Goal: Task Accomplishment & Management: Manage account settings

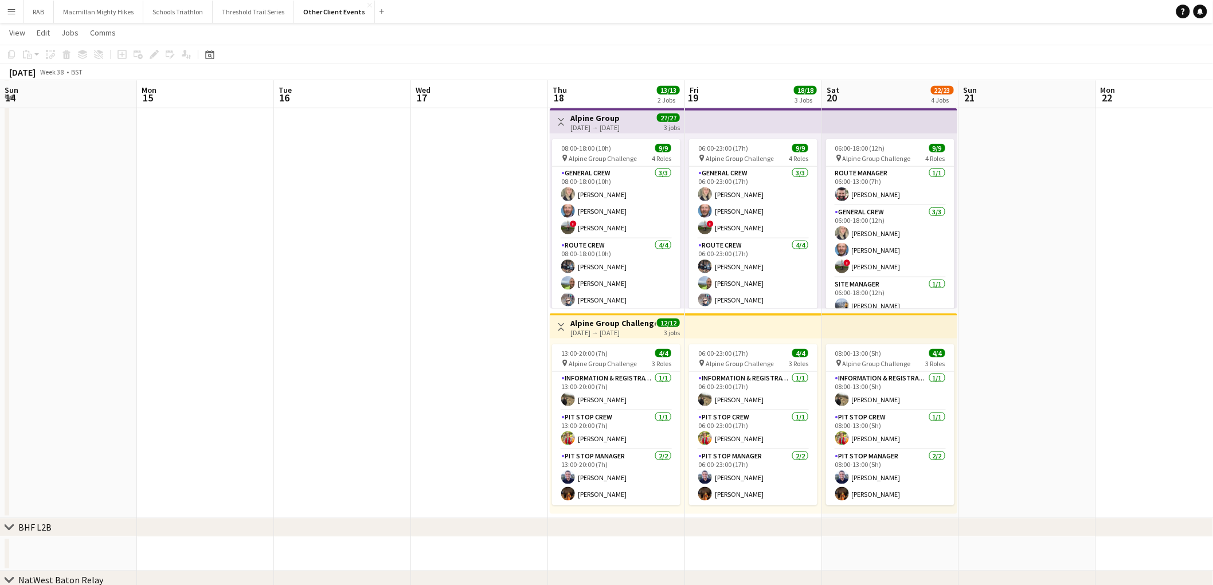
scroll to position [97, 0]
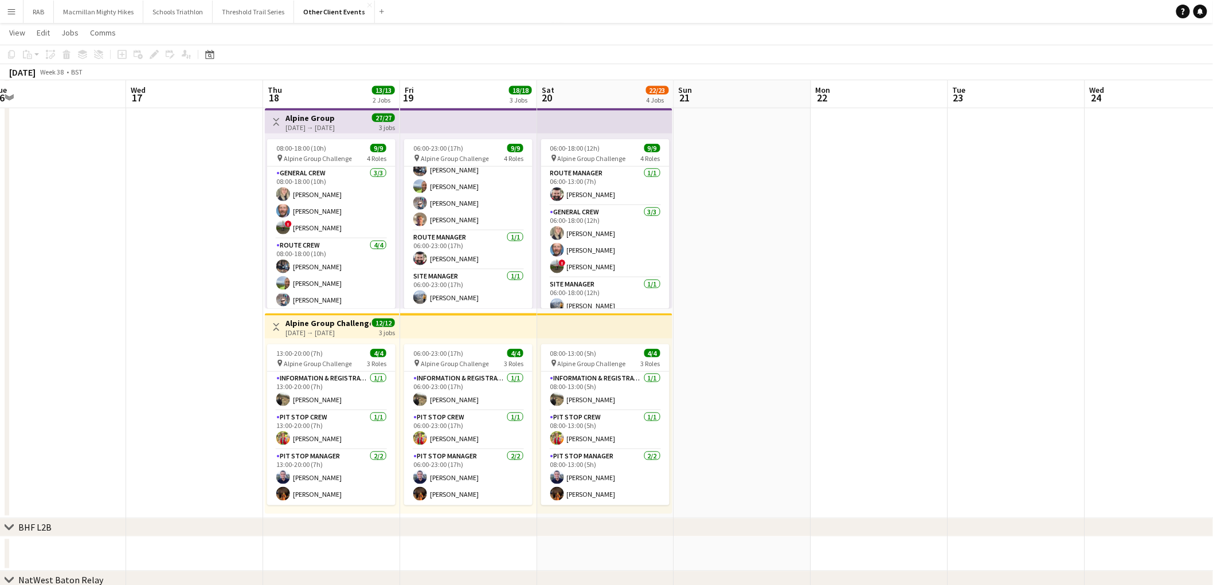
click at [738, 270] on app-calendar-viewport "Sun 14 Mon 15 Tue 16 Wed 17 Thu 18 13/13 2 Jobs Fri 19 18/18 3 Jobs Sat 20 22/2…" at bounding box center [606, 243] width 1213 height 1289
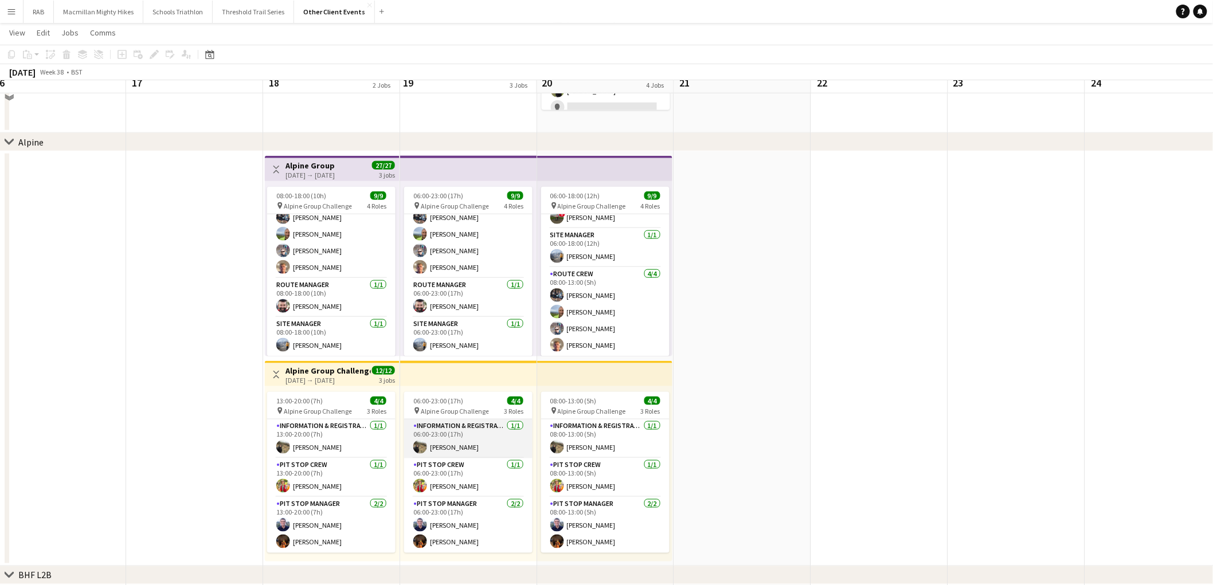
scroll to position [445, 0]
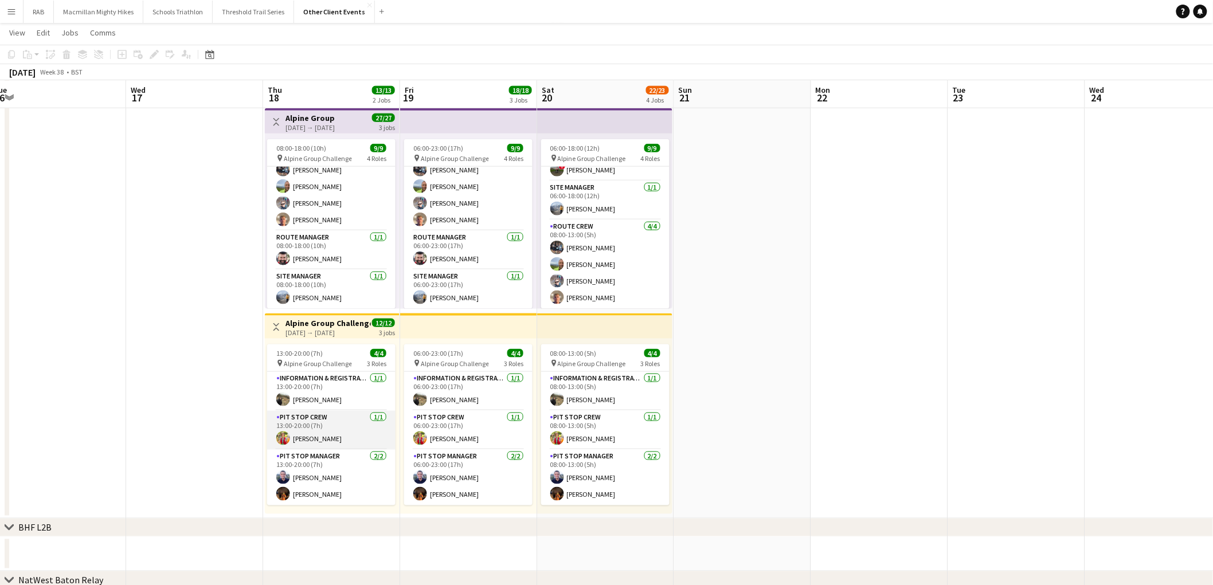
click at [313, 436] on app-card-role "Pit Stop Crew [DATE] 13:00-20:00 (7h) [PERSON_NAME]" at bounding box center [331, 430] width 128 height 39
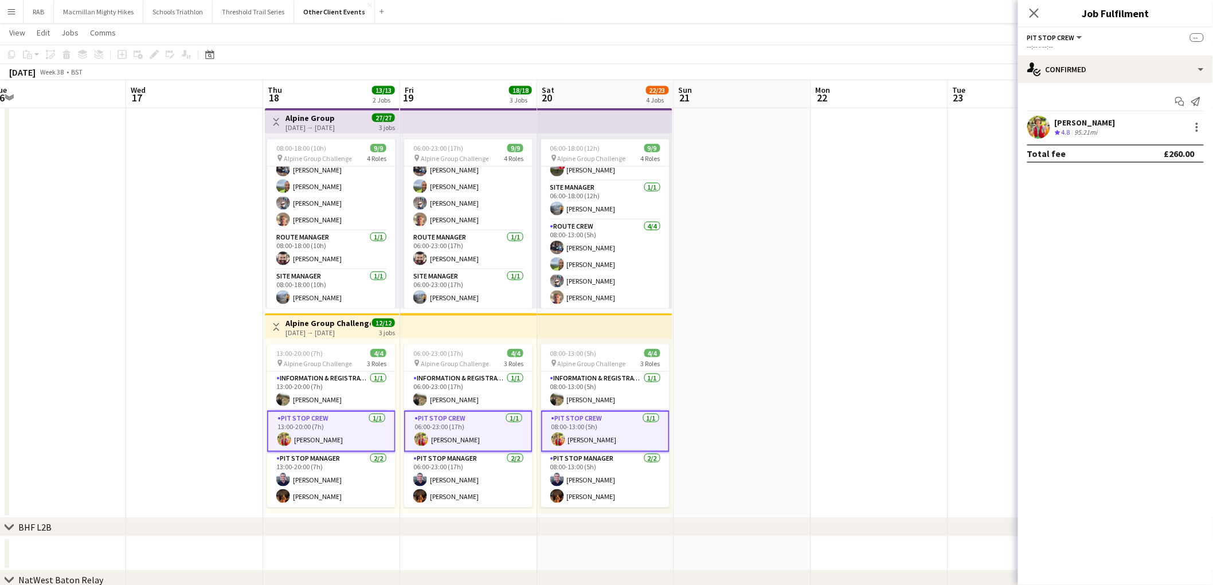
click at [313, 436] on app-card-role "Pit Stop Crew [DATE] 13:00-20:00 (7h) [PERSON_NAME]" at bounding box center [331, 431] width 128 height 41
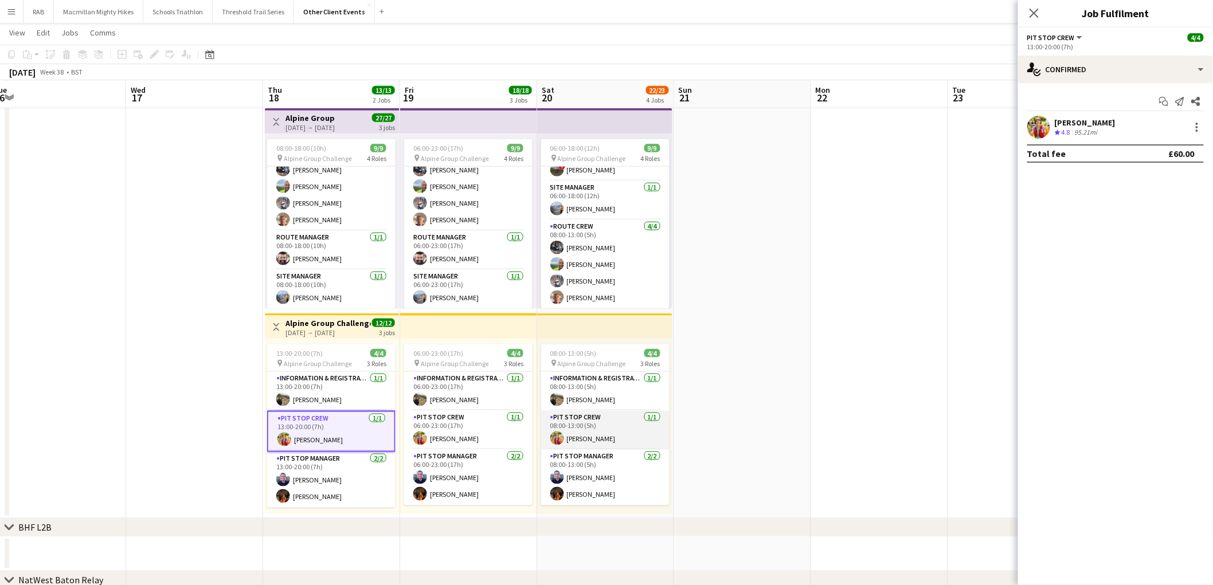
click at [592, 437] on app-card-role "Pit Stop Crew [DATE] 08:00-13:00 (5h) [PERSON_NAME]" at bounding box center [605, 430] width 128 height 39
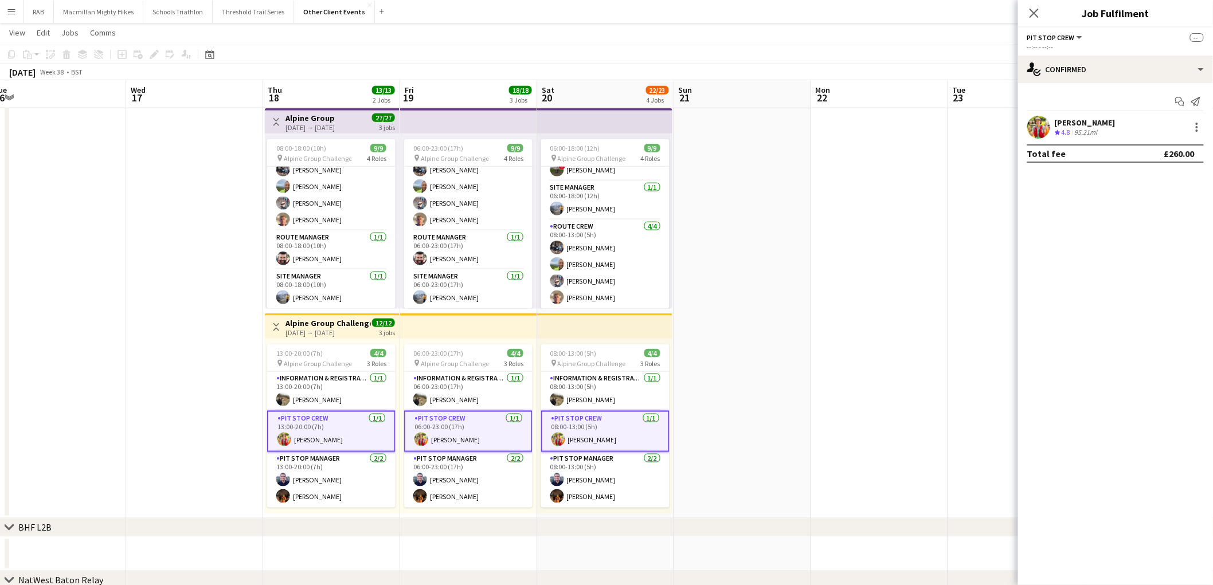
click at [592, 437] on app-card-role "Pit Stop Crew [DATE] 08:00-13:00 (5h) [PERSON_NAME]" at bounding box center [605, 431] width 128 height 41
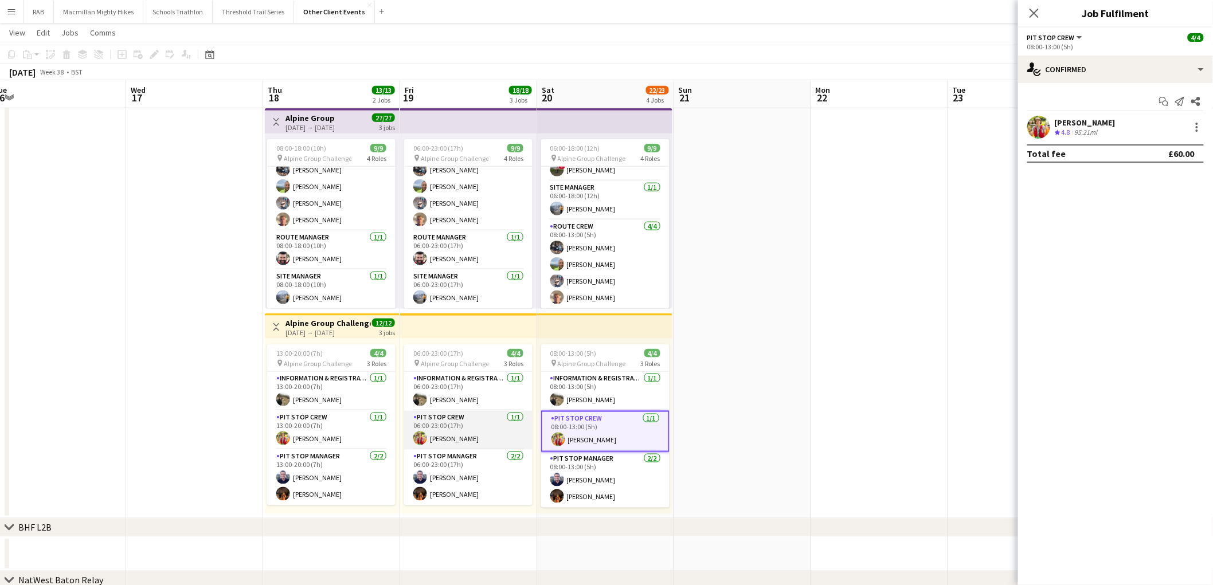
click at [485, 429] on app-card-role "Pit Stop Crew [DATE] 06:00-23:00 (17h) [PERSON_NAME]" at bounding box center [468, 430] width 128 height 39
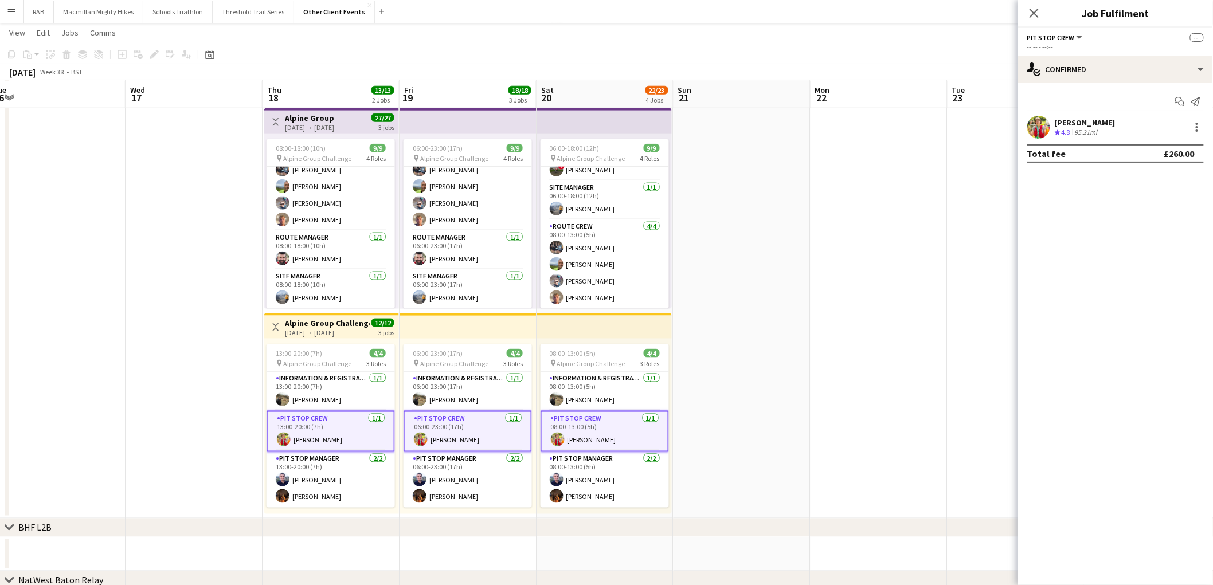
click at [485, 429] on app-card-role "Pit Stop Crew [DATE] 06:00-23:00 (17h) [PERSON_NAME]" at bounding box center [468, 431] width 128 height 41
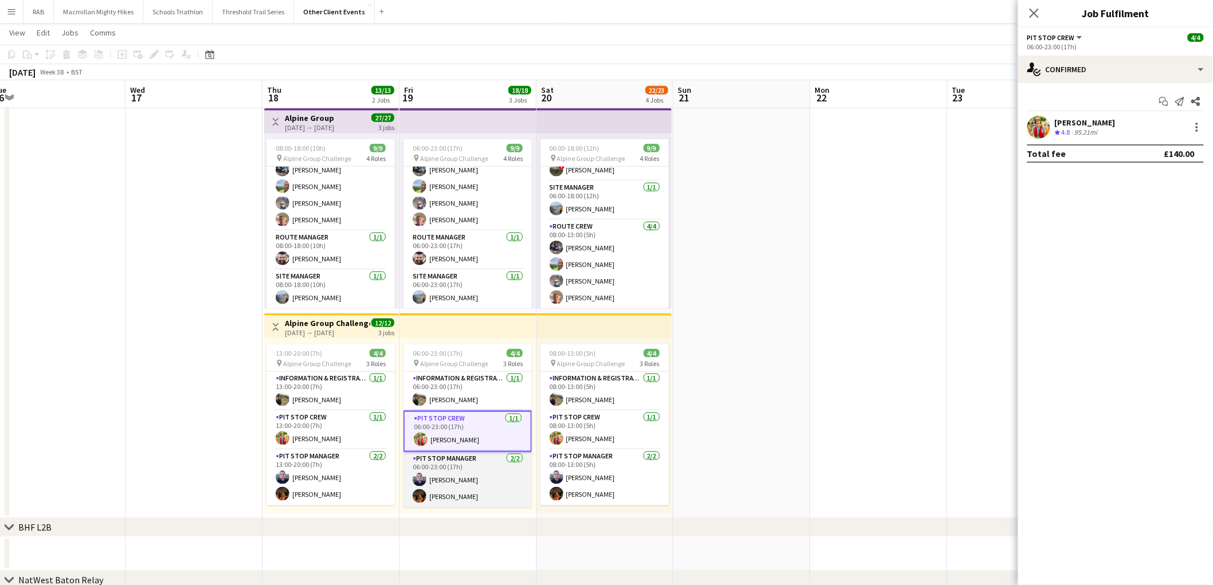
click at [478, 476] on app-card-role "Pit Stop Manager [DATE] 06:00-23:00 (17h) [PERSON_NAME] [PERSON_NAME]" at bounding box center [468, 480] width 128 height 56
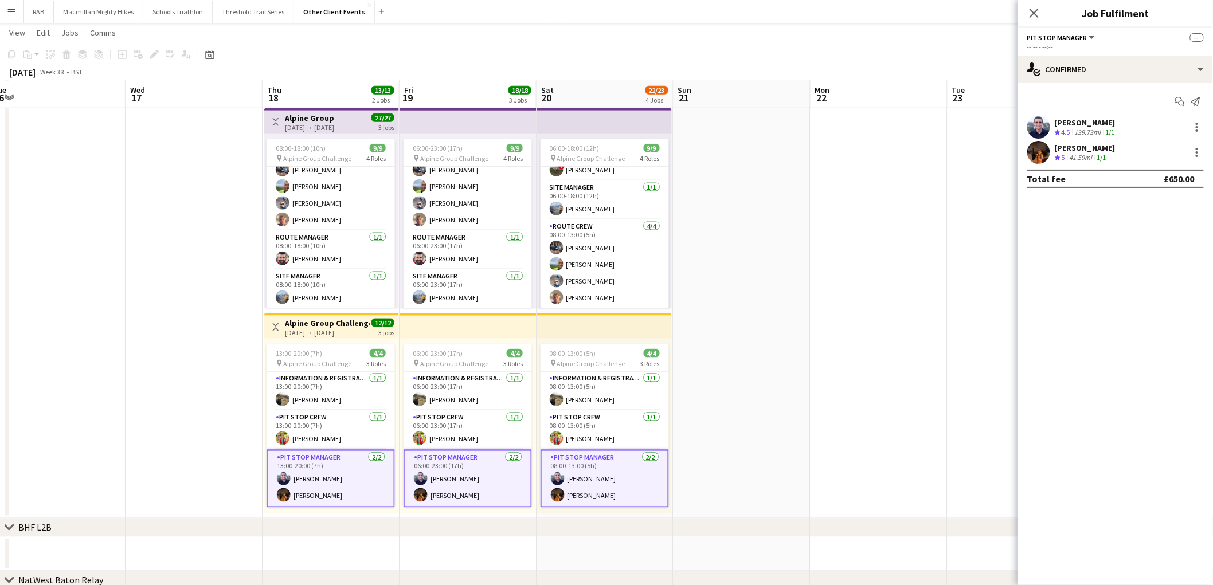
click at [339, 477] on app-card-role "Pit Stop Manager [DATE] 13:00-20:00 (7h) [PERSON_NAME] [PERSON_NAME]" at bounding box center [331, 479] width 128 height 58
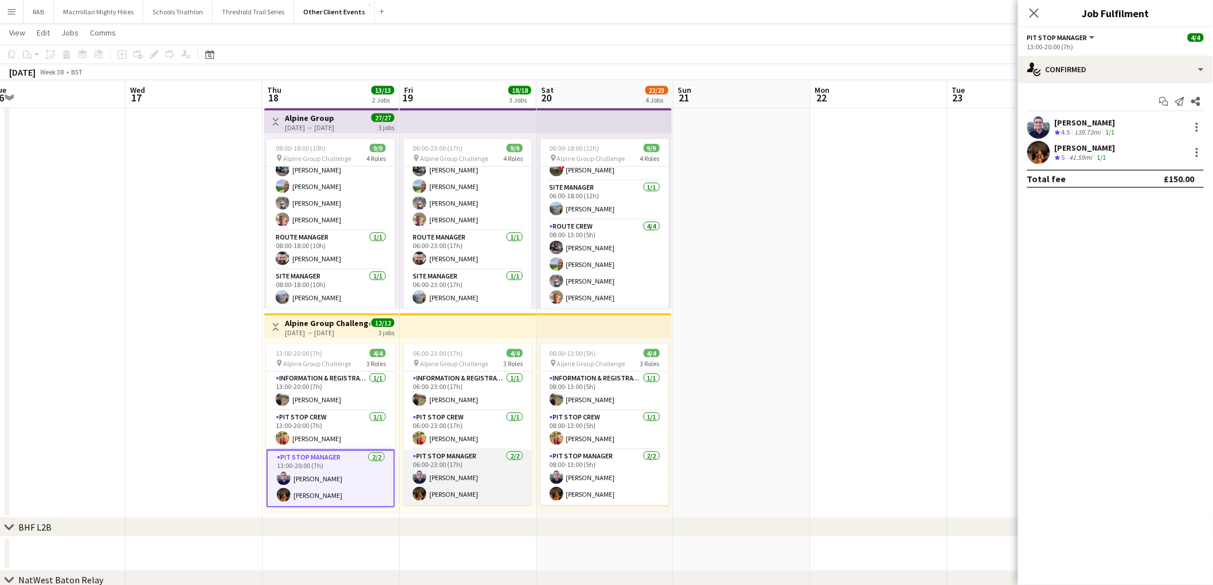
click at [463, 480] on app-card-role "Pit Stop Manager [DATE] 06:00-23:00 (17h) [PERSON_NAME] [PERSON_NAME]" at bounding box center [468, 478] width 128 height 56
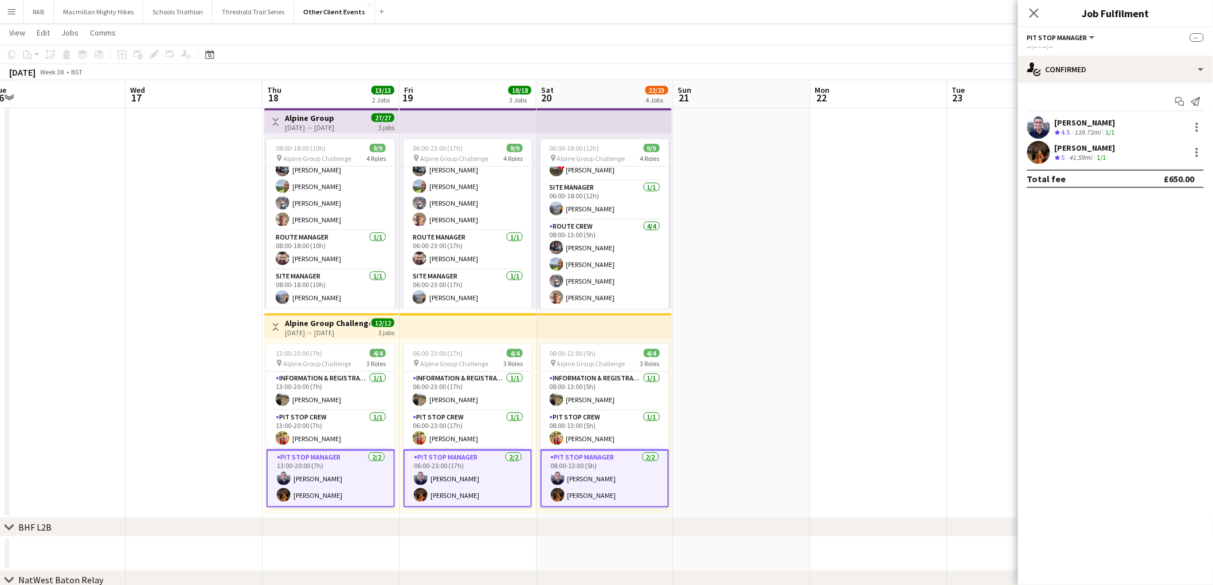
click at [463, 480] on app-card-role "Pit Stop Manager [DATE] 06:00-23:00 (17h) [PERSON_NAME] [PERSON_NAME]" at bounding box center [468, 479] width 128 height 58
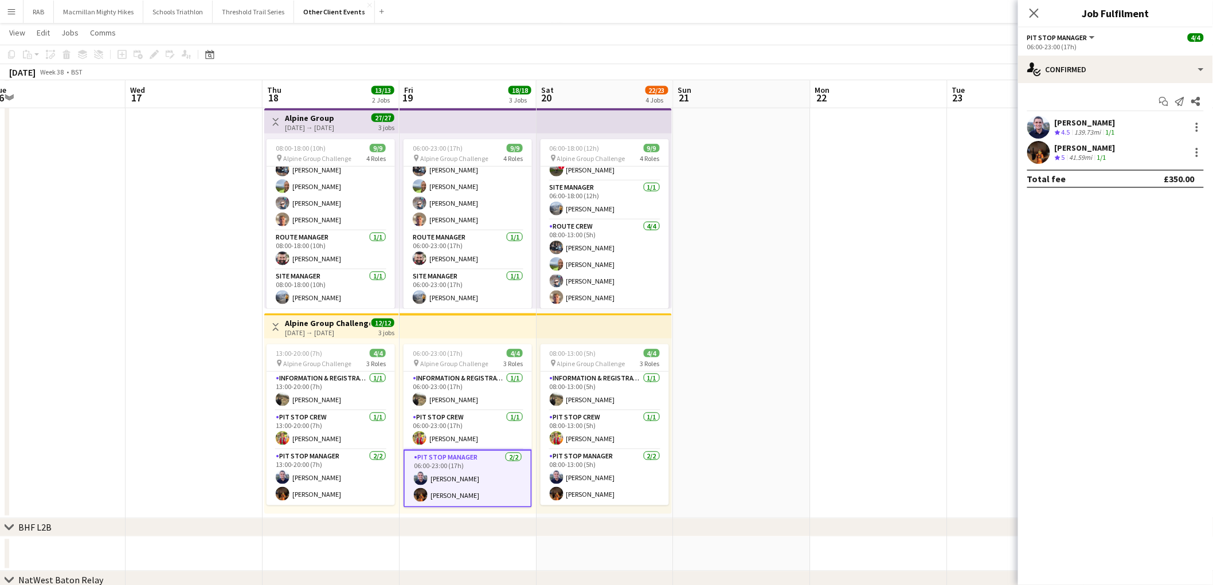
click at [820, 68] on div "[DATE] Week 38 • BST" at bounding box center [606, 72] width 1213 height 16
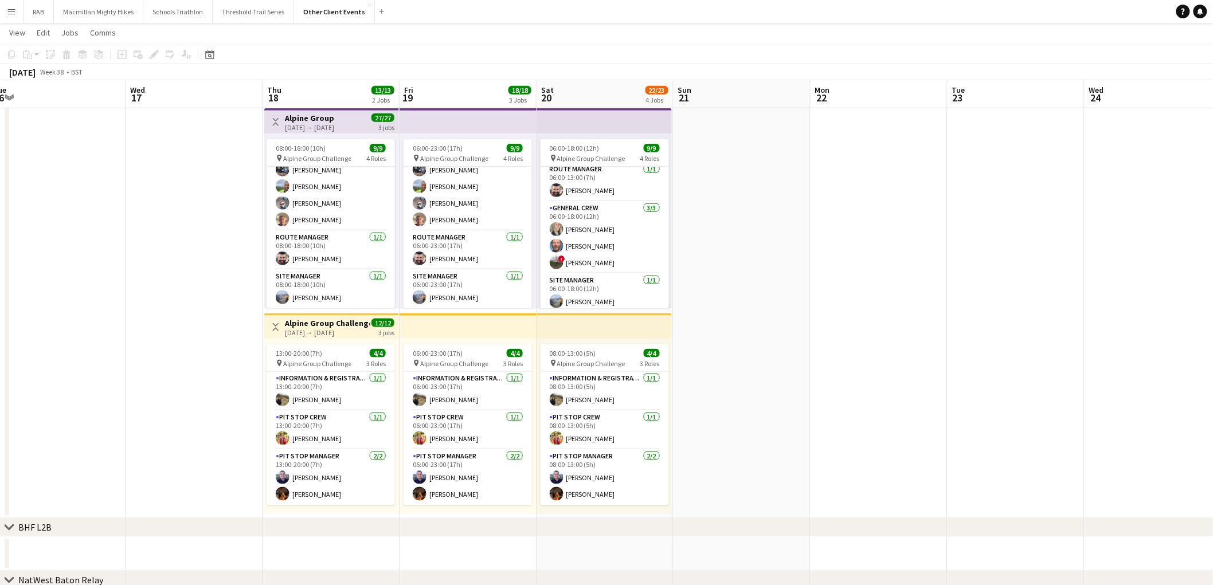
scroll to position [0, 0]
click at [468, 303] on app-card-role "Site Manager [DATE] 06:00-23:00 (17h) [PERSON_NAME]" at bounding box center [468, 289] width 128 height 39
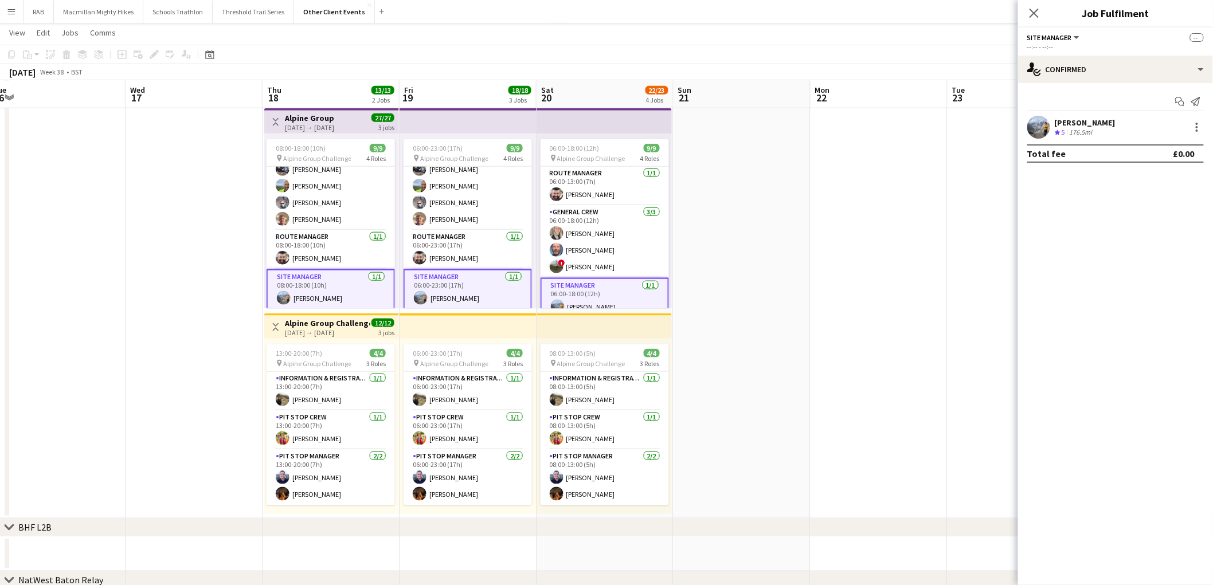
click at [466, 302] on app-card-role "Site Manager [DATE] 06:00-23:00 (17h) [PERSON_NAME]" at bounding box center [468, 289] width 128 height 41
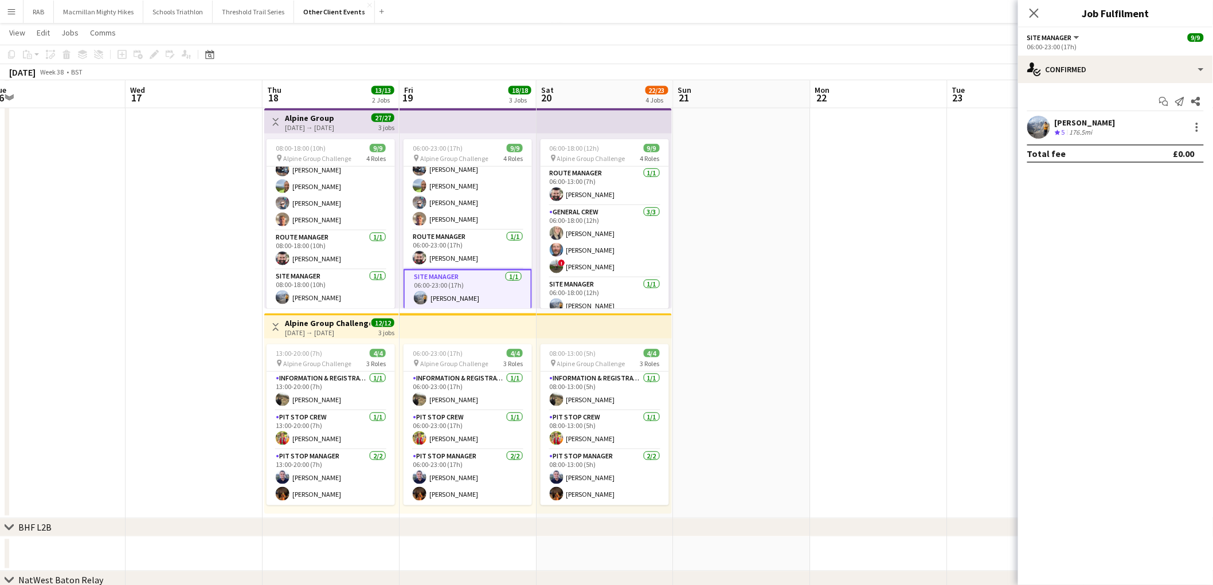
click at [1037, 141] on app-confirmed-crew "[PERSON_NAME] Crew rating 5 176.5mi Total fee £0.00" at bounding box center [1115, 139] width 195 height 47
click at [1038, 134] on app-user-avatar at bounding box center [1038, 127] width 23 height 23
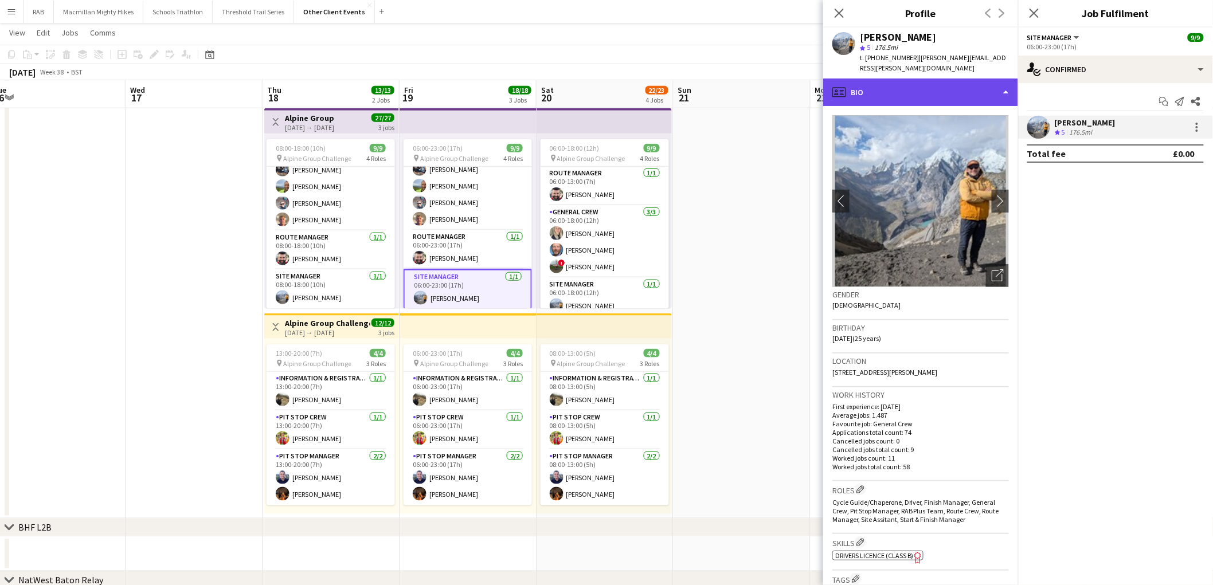
click at [942, 82] on div "profile Bio" at bounding box center [920, 93] width 195 height 28
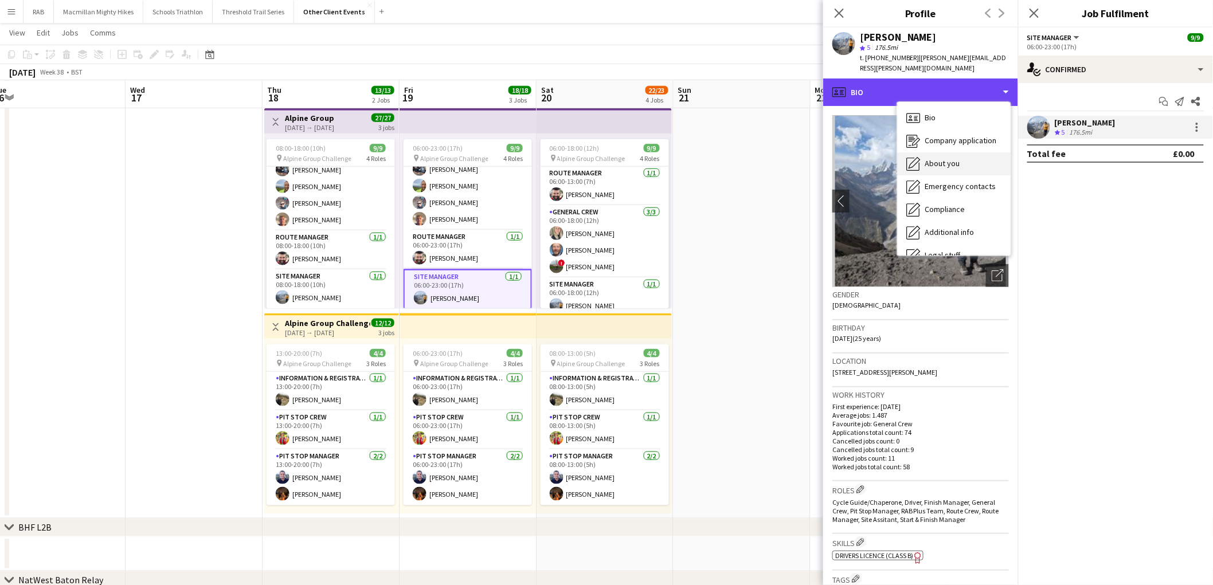
scroll to position [61, 0]
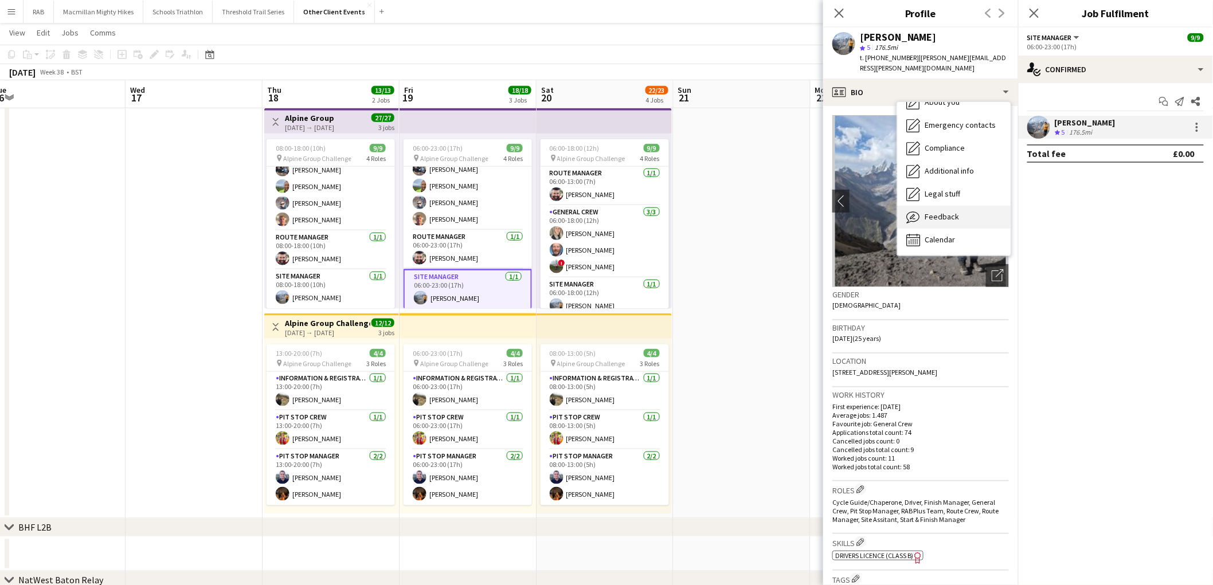
click at [933, 212] on span "Feedback" at bounding box center [942, 217] width 34 height 10
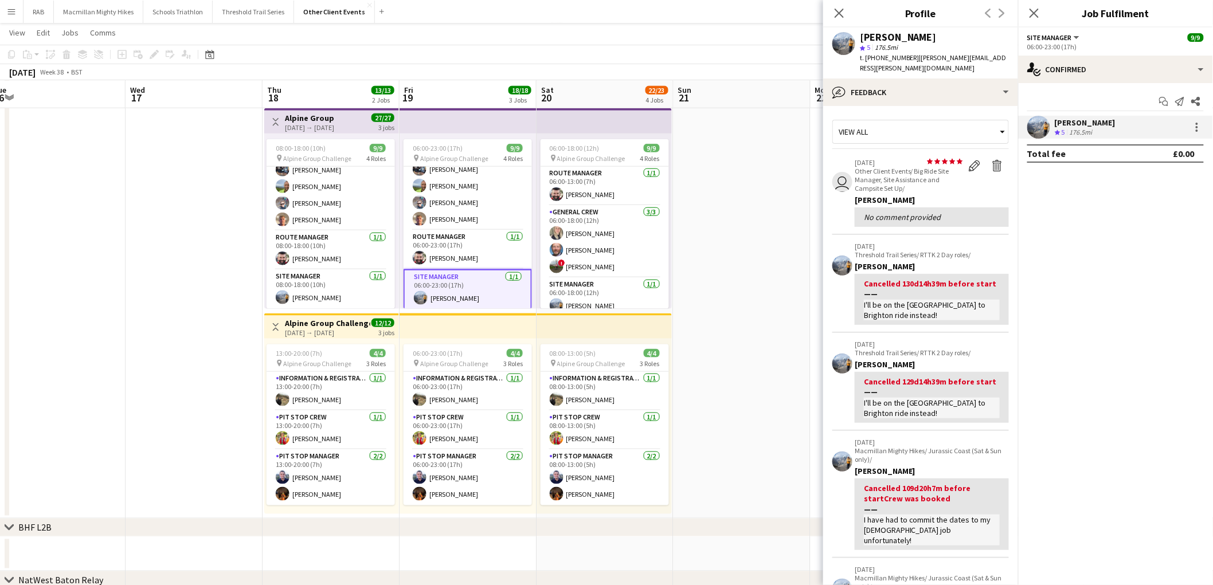
click at [841, 11] on icon at bounding box center [839, 13] width 9 height 9
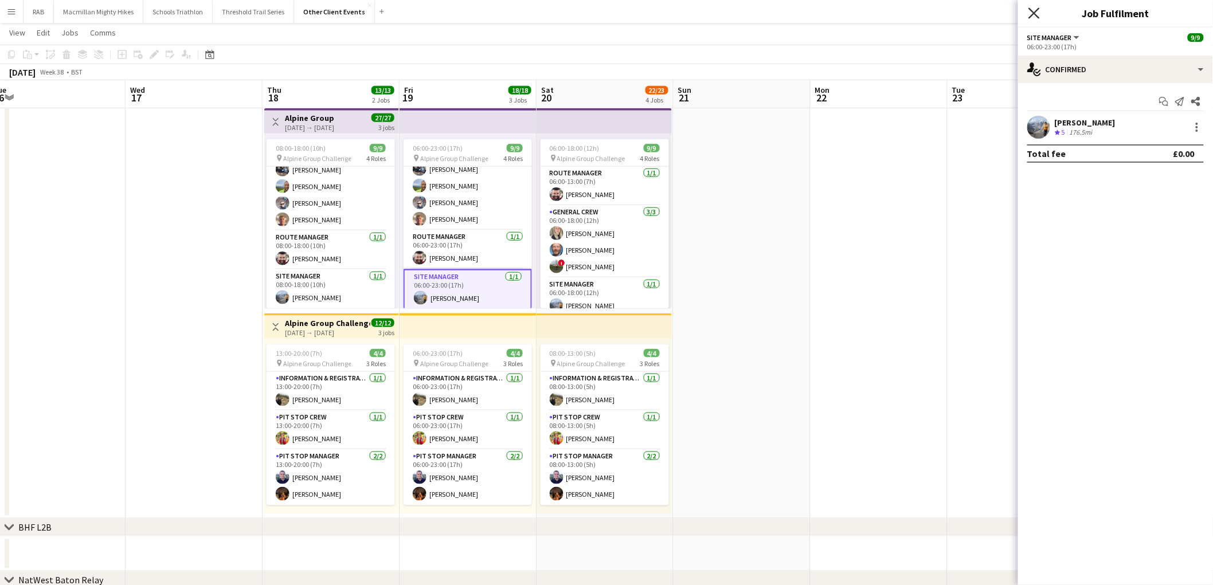
click at [1035, 13] on icon at bounding box center [1033, 12] width 11 height 11
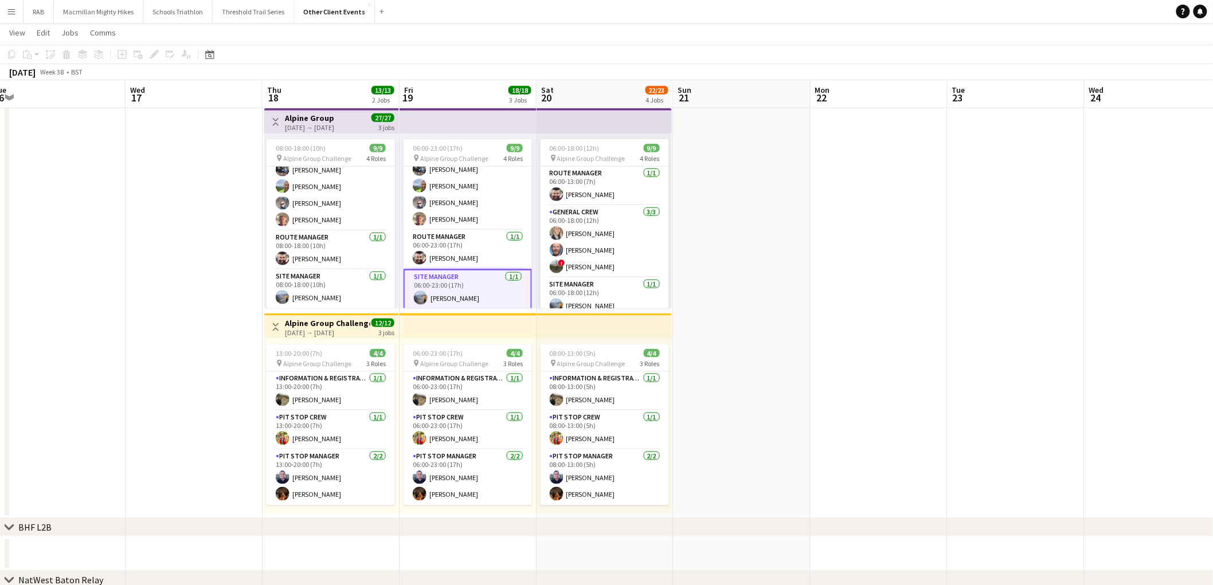
click at [833, 72] on div "[DATE] Week 38 • BST" at bounding box center [606, 72] width 1213 height 16
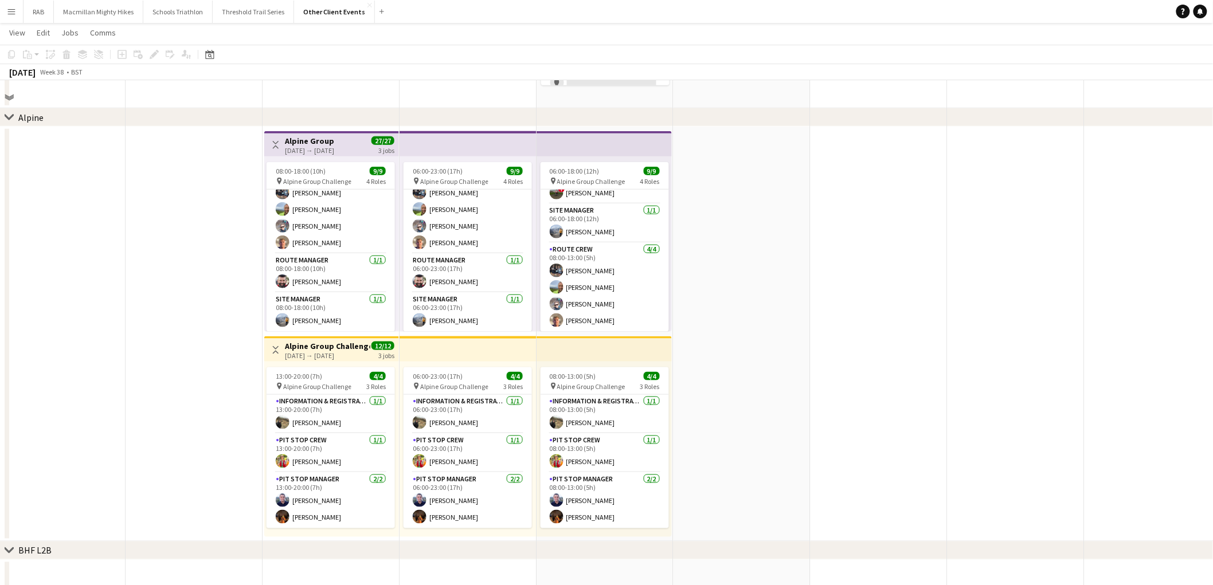
scroll to position [445, 0]
